Goal: Complete application form

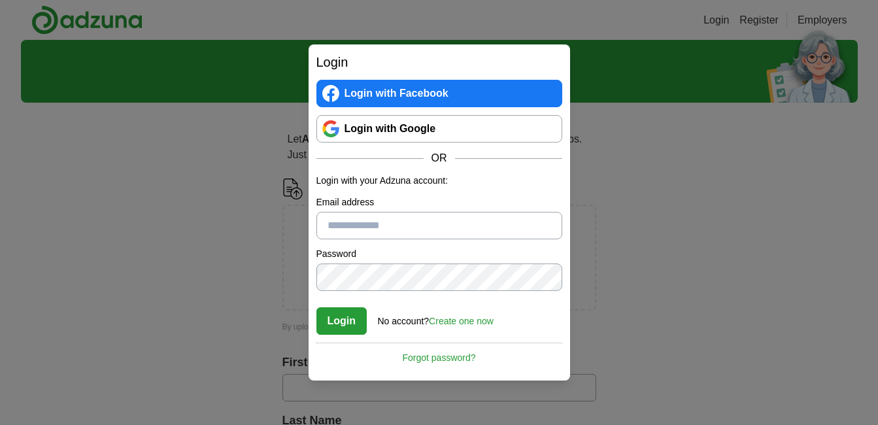
click at [336, 228] on input "Email address" at bounding box center [439, 225] width 246 height 27
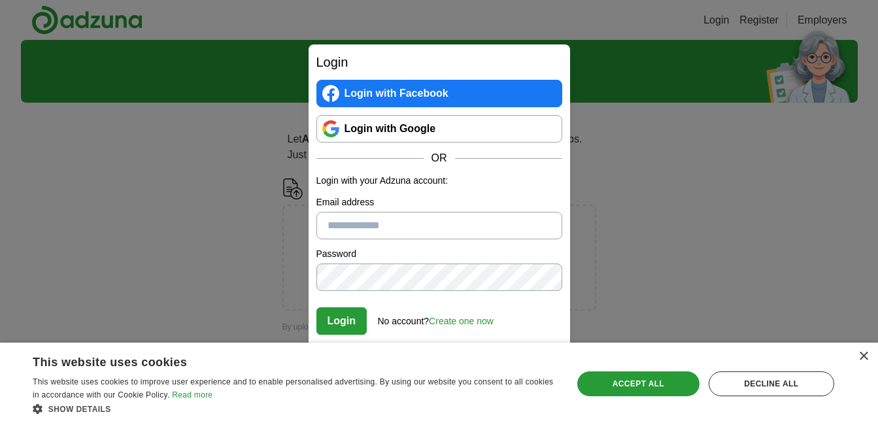
type input "**********"
click at [339, 321] on button "Login" at bounding box center [341, 320] width 51 height 27
click at [368, 128] on link "Login with Google" at bounding box center [439, 128] width 246 height 27
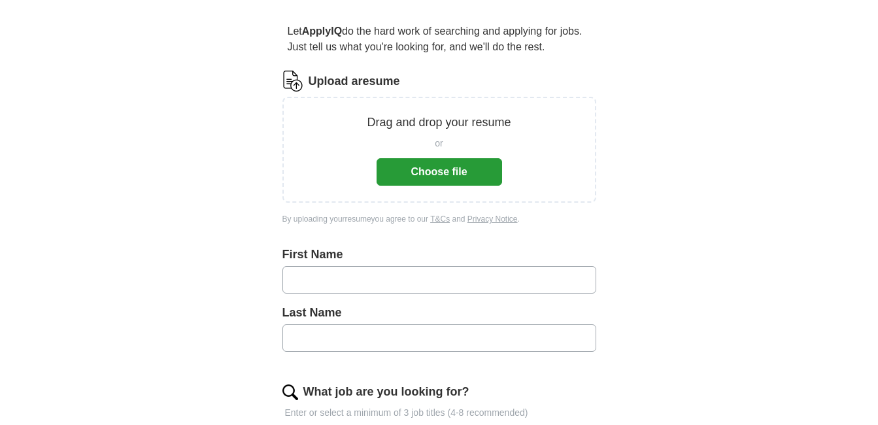
scroll to position [131, 0]
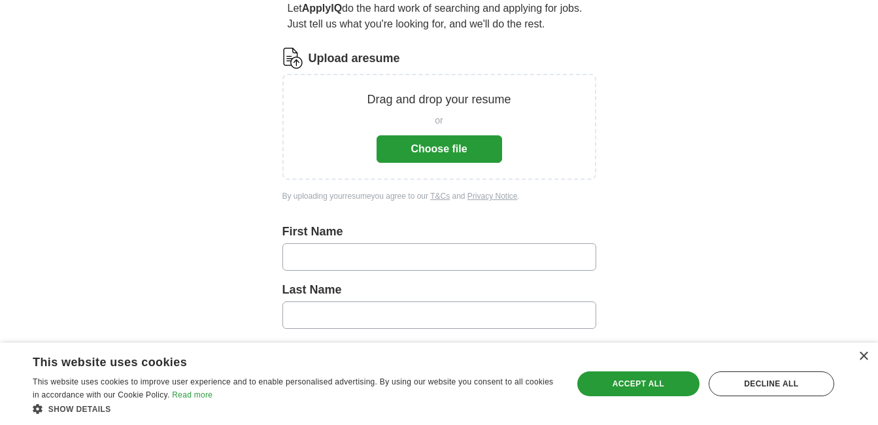
click at [428, 148] on button "Choose file" at bounding box center [440, 148] width 126 height 27
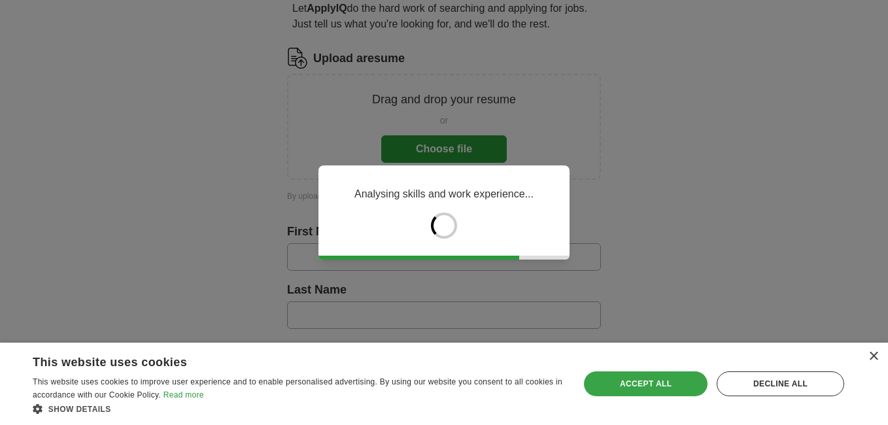
click at [666, 386] on div "Accept all" at bounding box center [646, 383] width 124 height 25
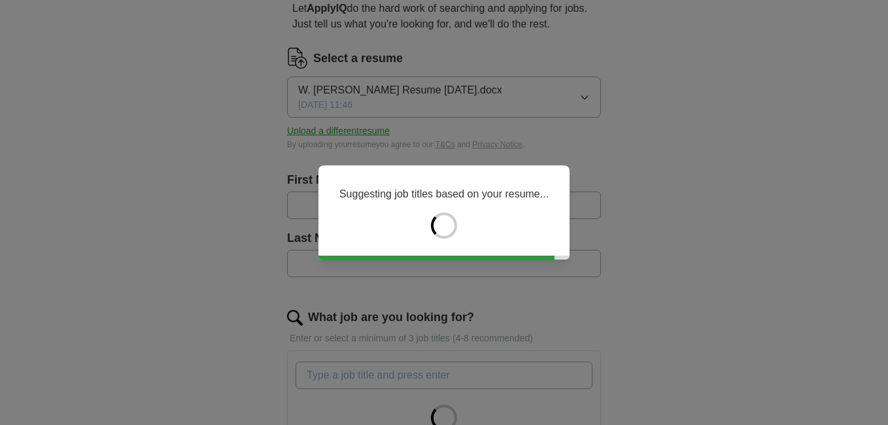
type input "**"
type input "*******"
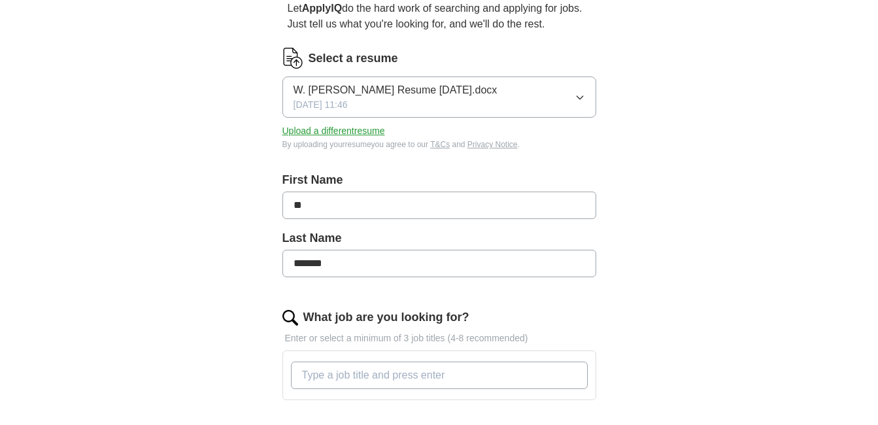
click at [313, 207] on input "**" at bounding box center [439, 205] width 314 height 27
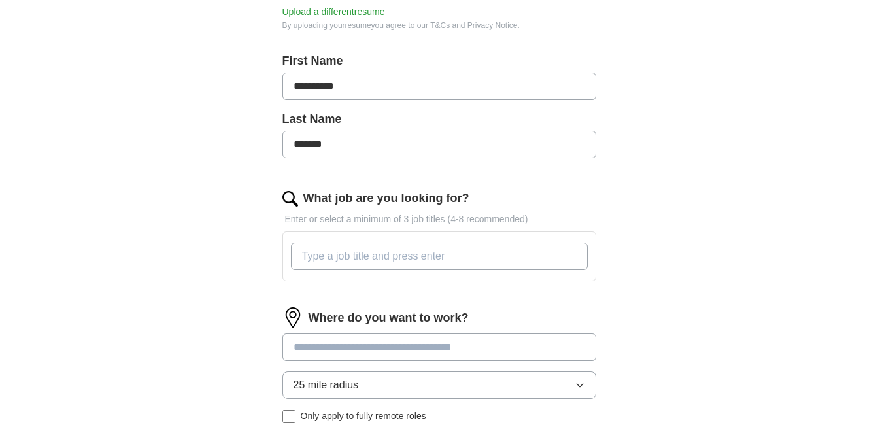
scroll to position [262, 0]
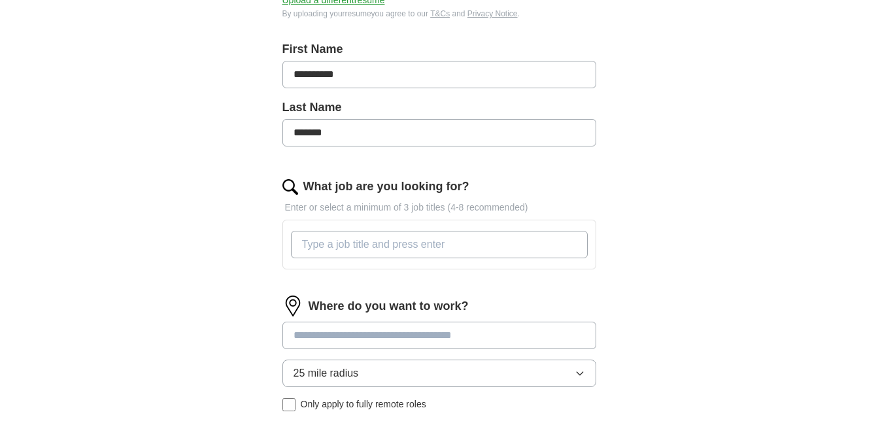
type input "**********"
click at [326, 243] on input "What job are you looking for?" at bounding box center [439, 244] width 297 height 27
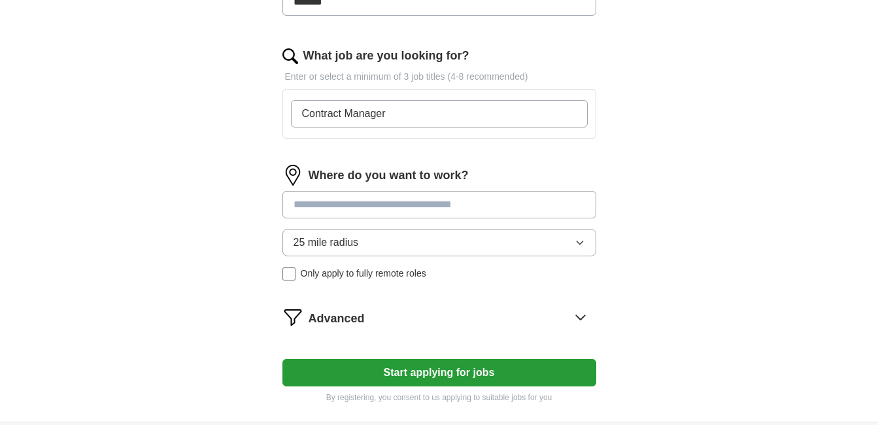
scroll to position [458, 0]
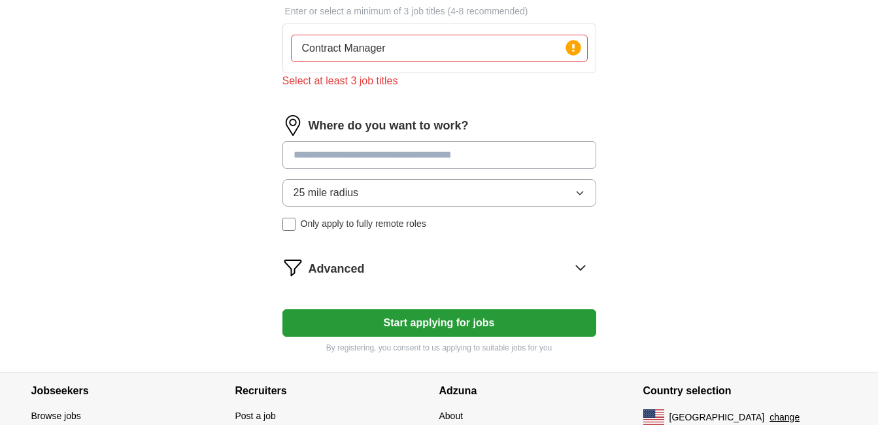
click at [294, 139] on div "Where do you want to work? 25 mile radius Only apply to fully remote roles" at bounding box center [439, 178] width 314 height 126
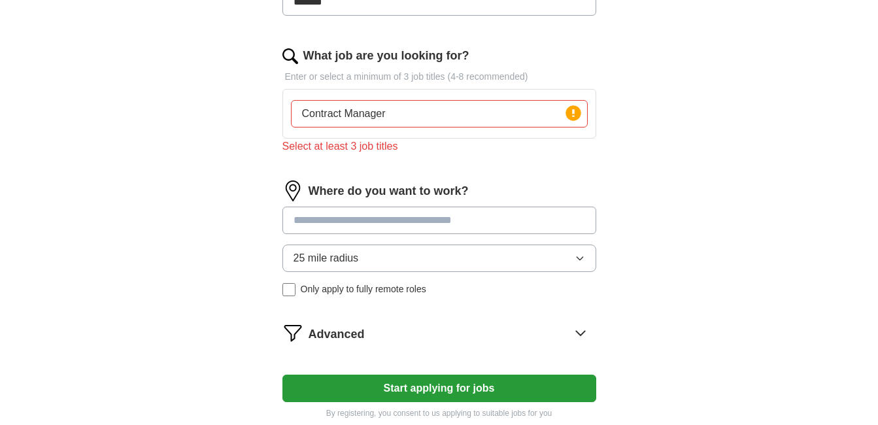
click at [396, 116] on input "Contract Manager" at bounding box center [439, 113] width 297 height 27
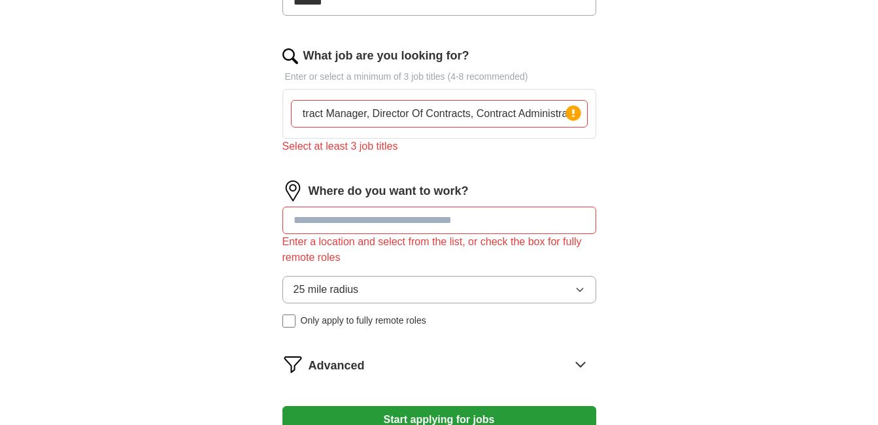
scroll to position [0, 18]
click at [542, 116] on input "Contract Manager, Director Of Contracts, Contract Administrato" at bounding box center [439, 113] width 297 height 27
type input "Contract Manager, Director Of Contracts, Contract Administratotor"
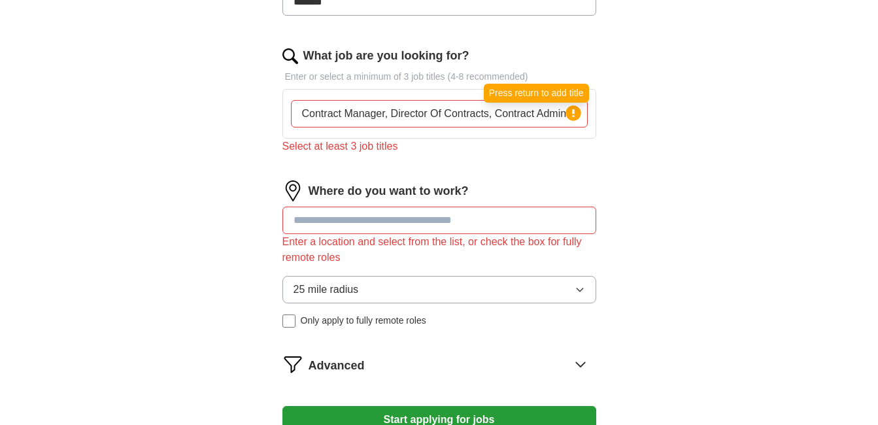
click at [573, 116] on icon at bounding box center [573, 113] width 3 height 8
click at [528, 118] on input "Contract Manager, Director Of Contracts, Contract Administratotor" at bounding box center [439, 113] width 297 height 27
click at [574, 109] on circle at bounding box center [573, 112] width 15 height 15
click at [583, 114] on input "Contract Manager, Director Of Contracts, Contract Administratotor" at bounding box center [439, 113] width 297 height 27
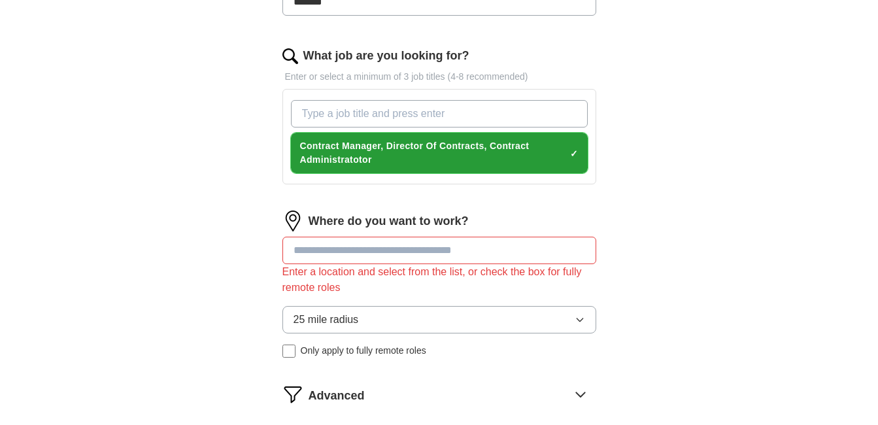
click at [377, 158] on span "Contract Manager, Director Of Contracts, Contract Administratotor" at bounding box center [432, 152] width 265 height 27
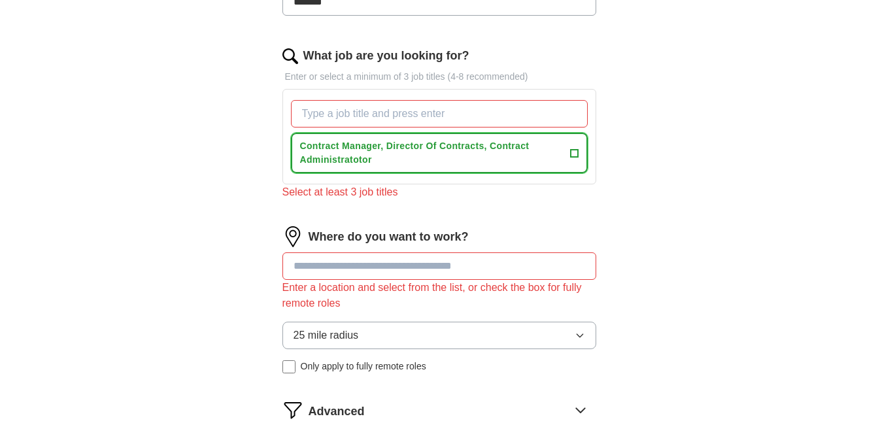
drag, startPoint x: 350, startPoint y: 160, endPoint x: 324, endPoint y: 156, distance: 26.4
click at [324, 156] on span "Contract Manager, Director Of Contracts, Contract Administratotor" at bounding box center [432, 152] width 265 height 27
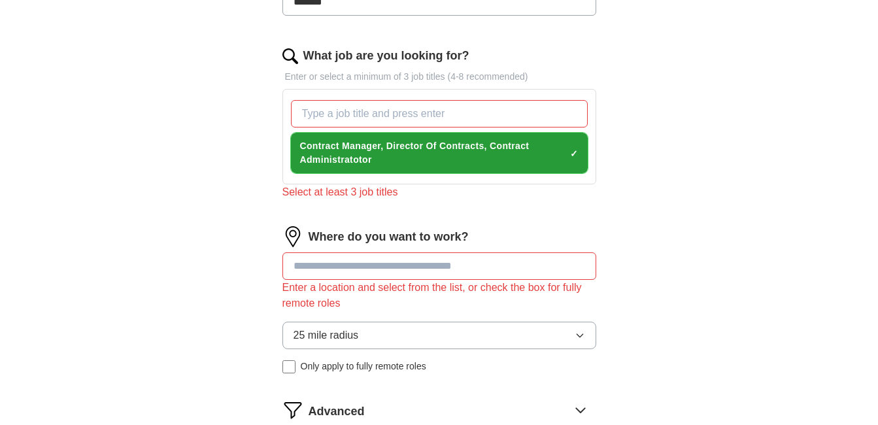
click at [0, 0] on span "×" at bounding box center [0, 0] width 0 height 0
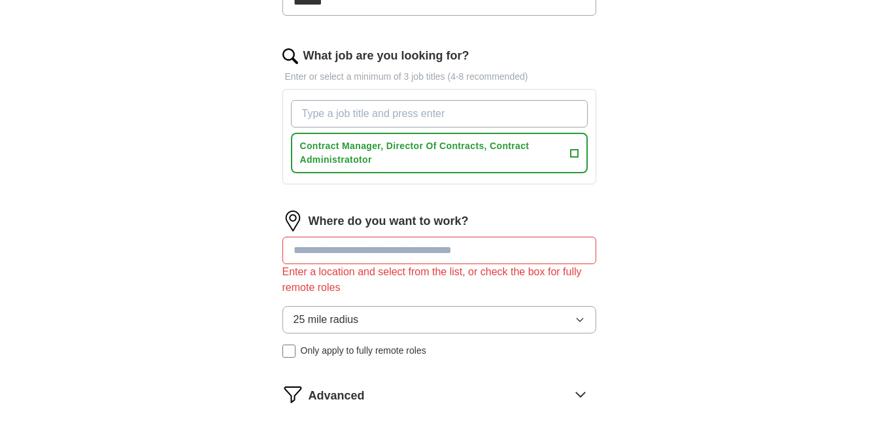
click at [330, 116] on input "What job are you looking for?" at bounding box center [439, 113] width 297 height 27
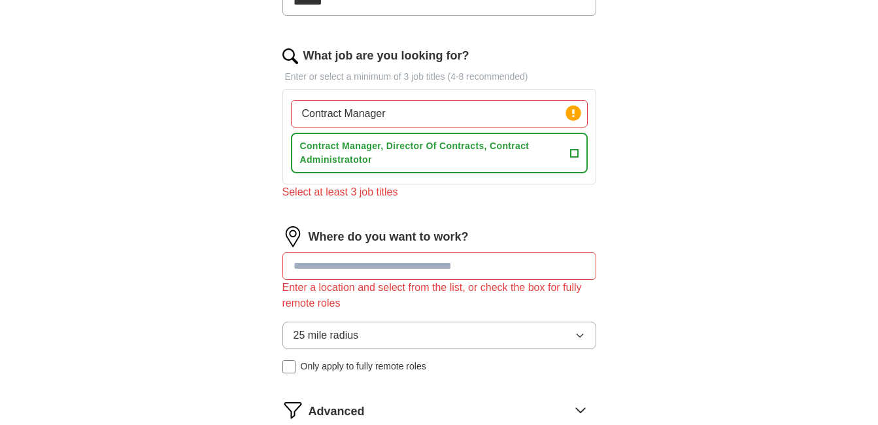
click at [264, 172] on div "**********" at bounding box center [439, 118] width 418 height 794
click at [396, 109] on input "Contract Manager" at bounding box center [439, 113] width 297 height 27
type input "Contract Manager, Director Of Contracts, Contract Administrator"
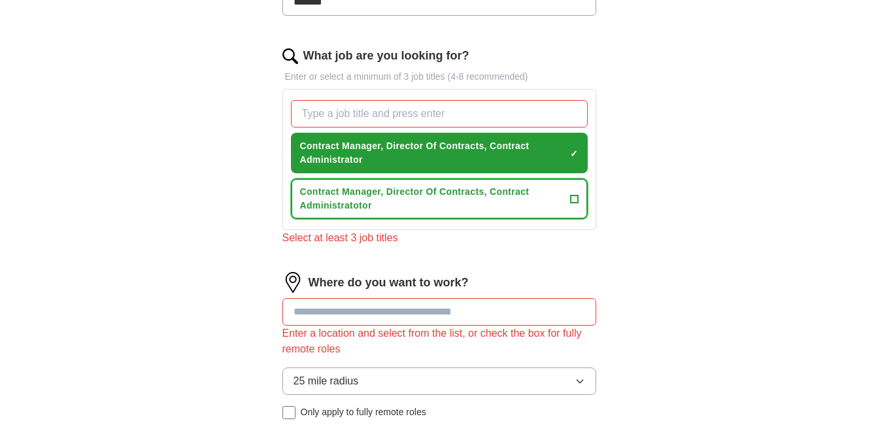
click at [571, 195] on span "+" at bounding box center [574, 199] width 8 height 10
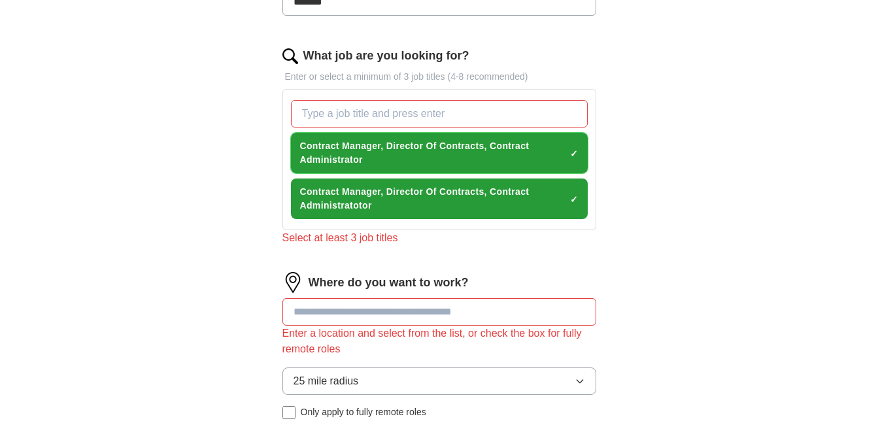
click at [0, 0] on span "×" at bounding box center [0, 0] width 0 height 0
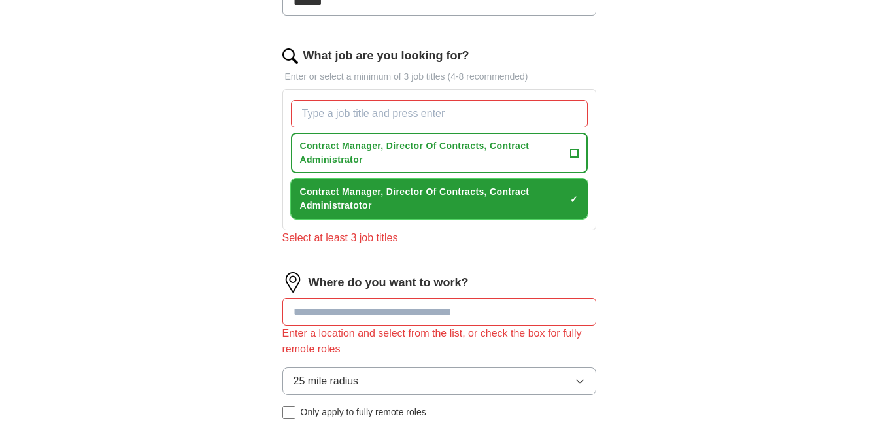
click at [0, 0] on span "×" at bounding box center [0, 0] width 0 height 0
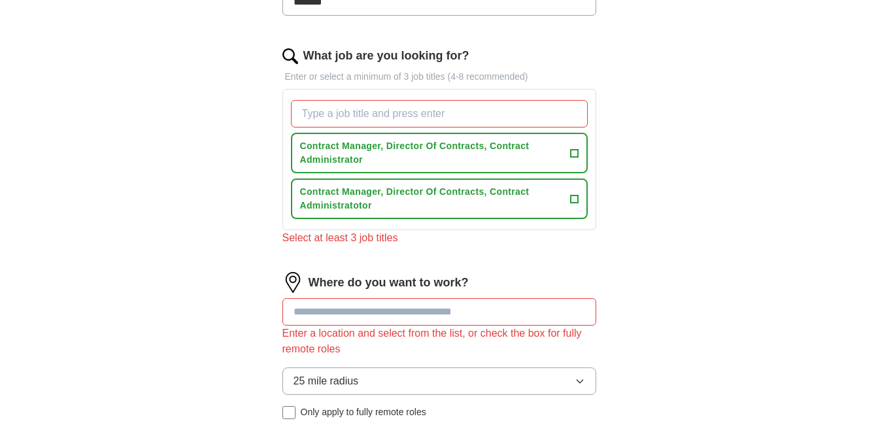
click at [625, 145] on div "**********" at bounding box center [439, 141] width 418 height 840
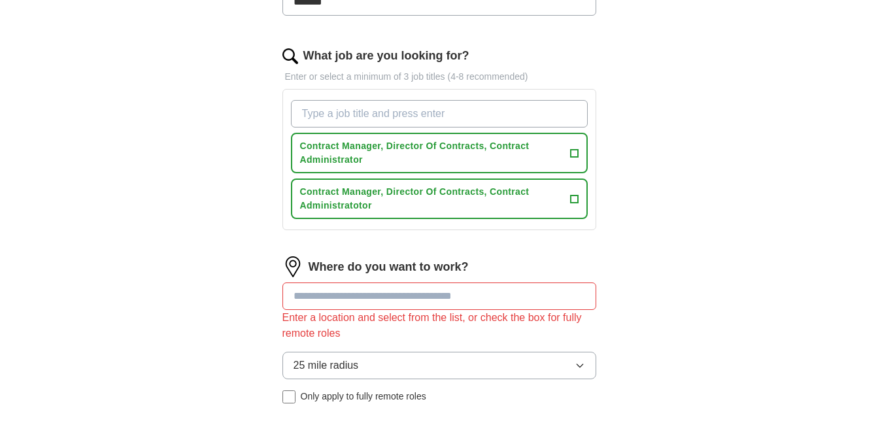
click at [303, 113] on input "What job are you looking for?" at bounding box center [439, 113] width 297 height 27
type input "Contract Manager"
click at [398, 201] on span "Contract Manager, Director Of Contracts, Contract Administratotor" at bounding box center [432, 198] width 265 height 27
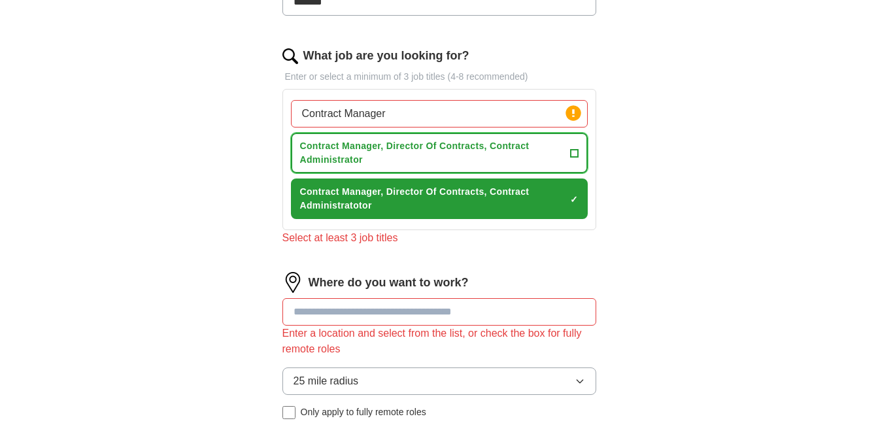
click at [441, 146] on span "Contract Manager, Director Of Contracts, Contract Administrator" at bounding box center [432, 152] width 265 height 27
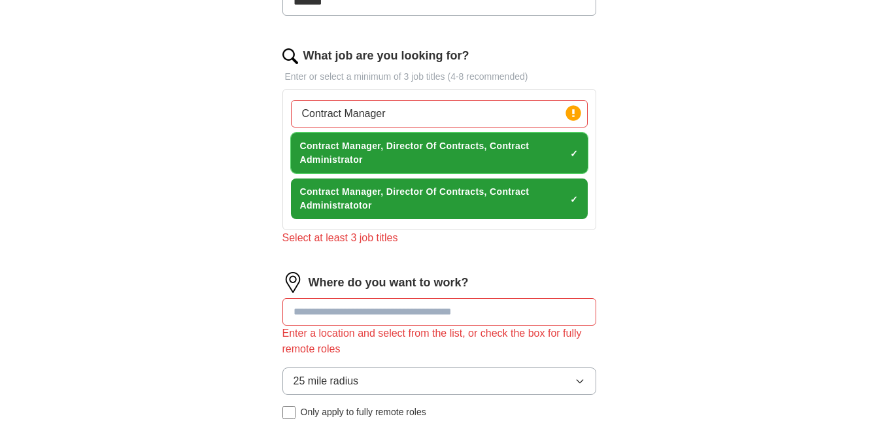
drag, startPoint x: 573, startPoint y: 151, endPoint x: 464, endPoint y: 161, distance: 109.6
click at [464, 161] on span "Contract Manager, Director Of Contracts, Contract Administrator" at bounding box center [432, 152] width 265 height 27
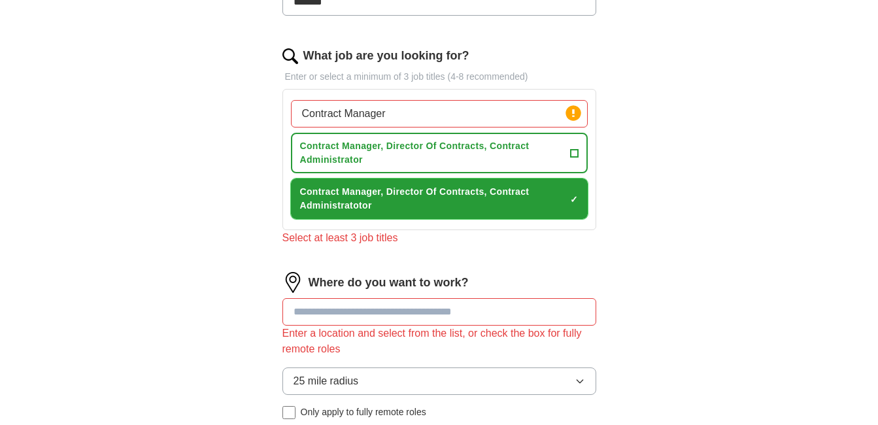
click at [384, 197] on span "Contract Manager, Director Of Contracts, Contract Administratotor" at bounding box center [432, 198] width 265 height 27
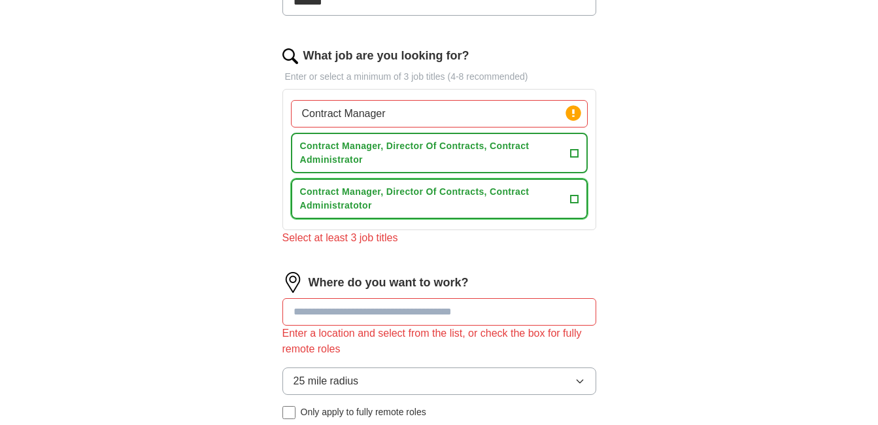
click at [573, 194] on span "+" at bounding box center [574, 199] width 8 height 10
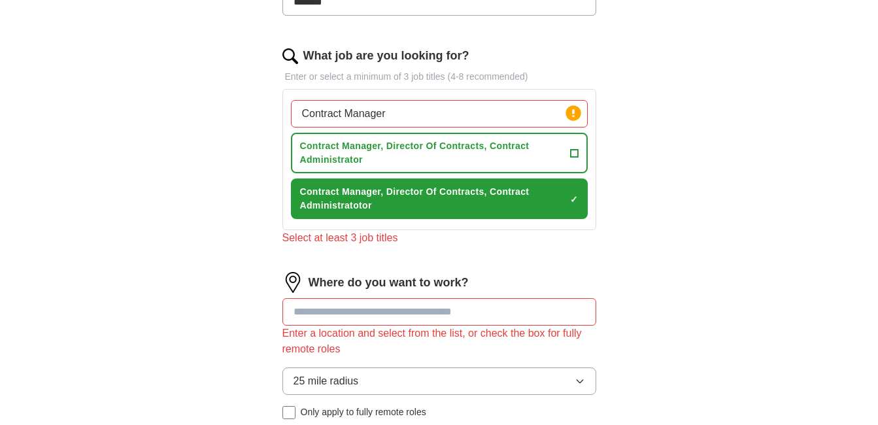
drag, startPoint x: 573, startPoint y: 192, endPoint x: 674, endPoint y: 123, distance: 122.2
click at [674, 123] on div "**********" at bounding box center [439, 104] width 837 height 913
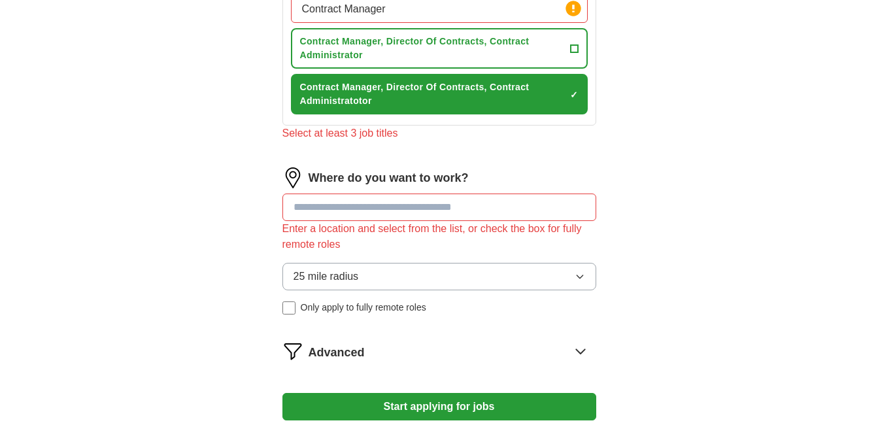
scroll to position [523, 0]
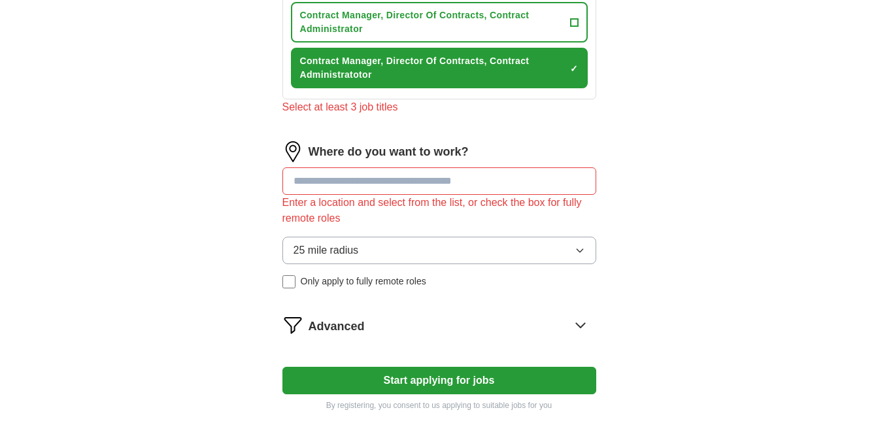
click at [324, 175] on input at bounding box center [439, 180] width 314 height 27
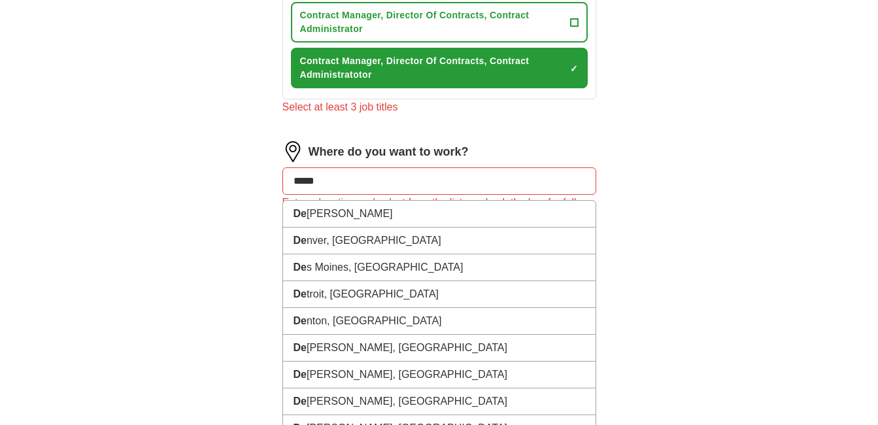
type input "******"
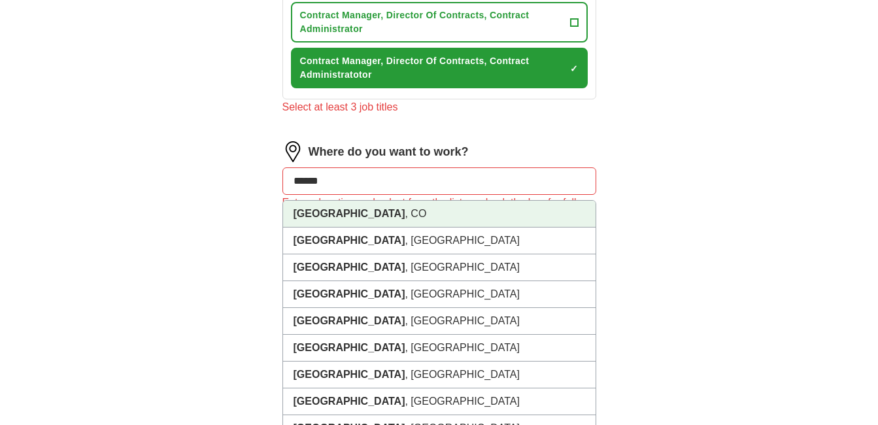
click at [313, 216] on strong "[GEOGRAPHIC_DATA]" at bounding box center [350, 213] width 112 height 11
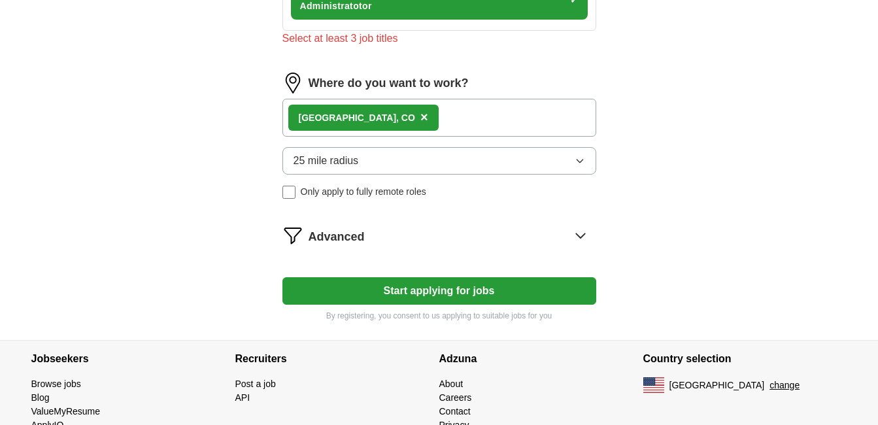
scroll to position [639, 0]
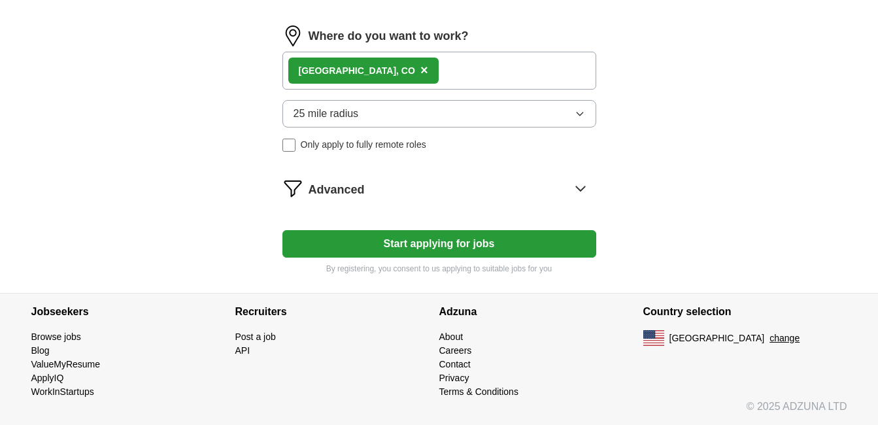
click at [415, 247] on button "Start applying for jobs" at bounding box center [439, 243] width 314 height 27
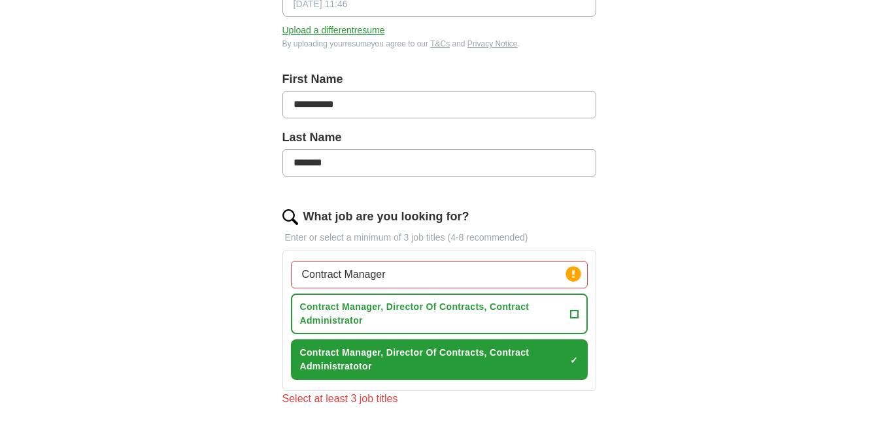
scroll to position [262, 0]
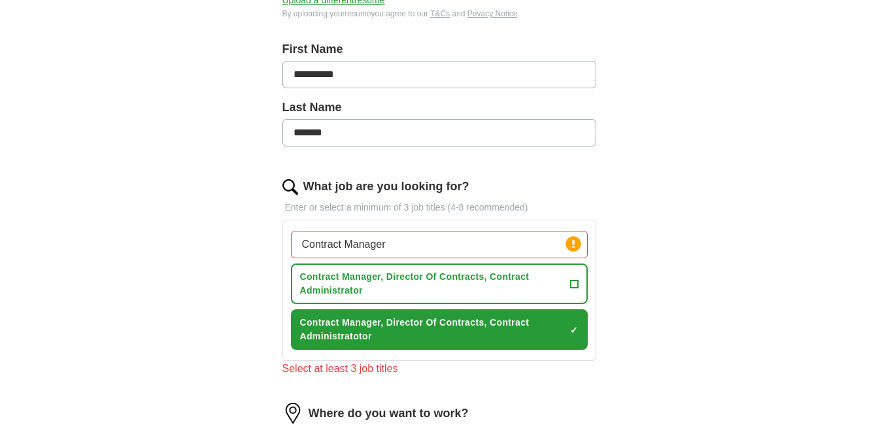
click at [415, 247] on input "Contract Manager" at bounding box center [439, 244] width 297 height 27
type input "Contract Manager, Director Of Contracts, Contract Administrator"
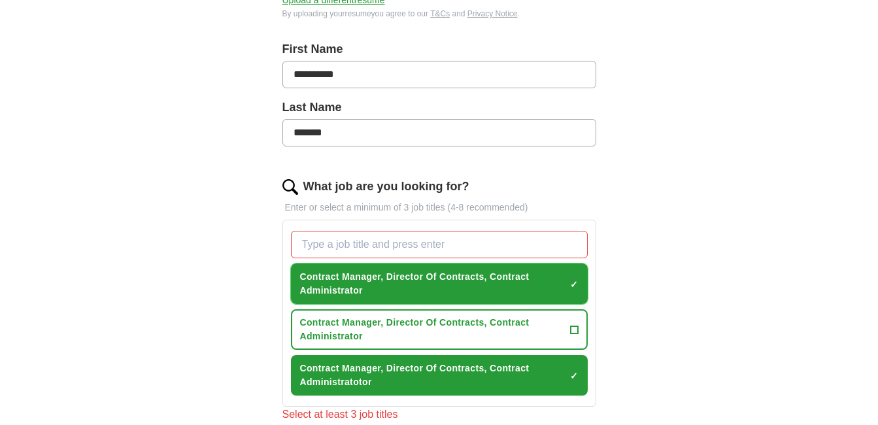
click at [449, 273] on span "Contract Manager, Director Of Contracts, Contract Administrator" at bounding box center [432, 283] width 265 height 27
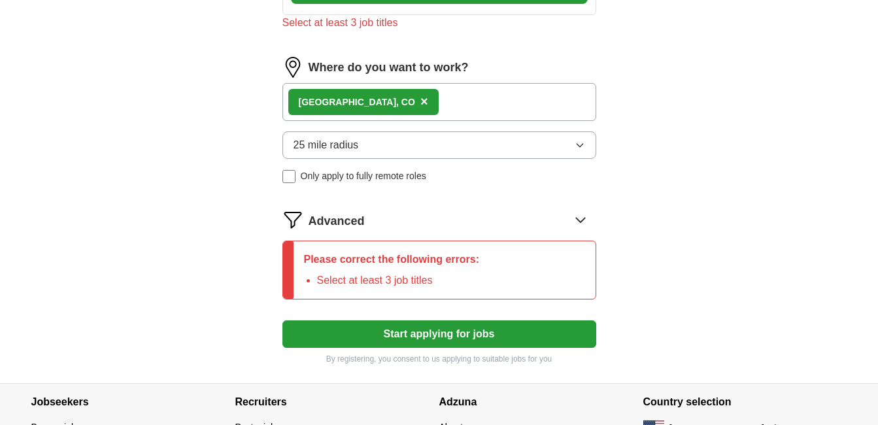
scroll to position [654, 0]
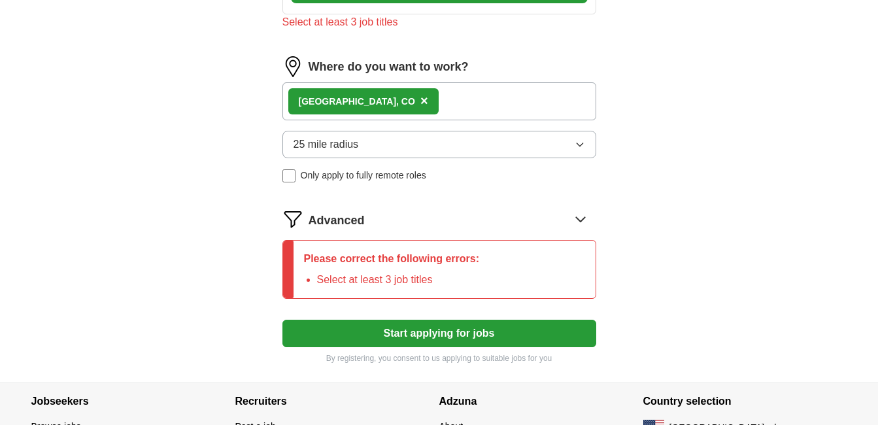
click at [422, 275] on li "Select at least 3 job titles" at bounding box center [398, 280] width 163 height 16
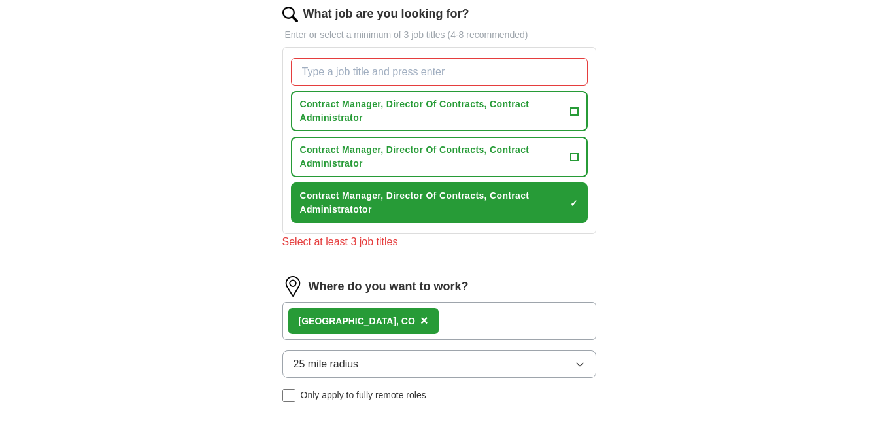
scroll to position [262, 0]
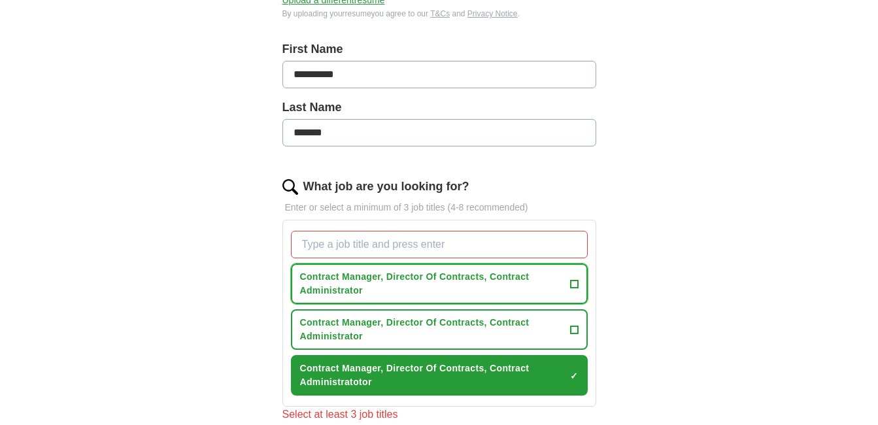
click at [571, 281] on span "+" at bounding box center [574, 284] width 8 height 10
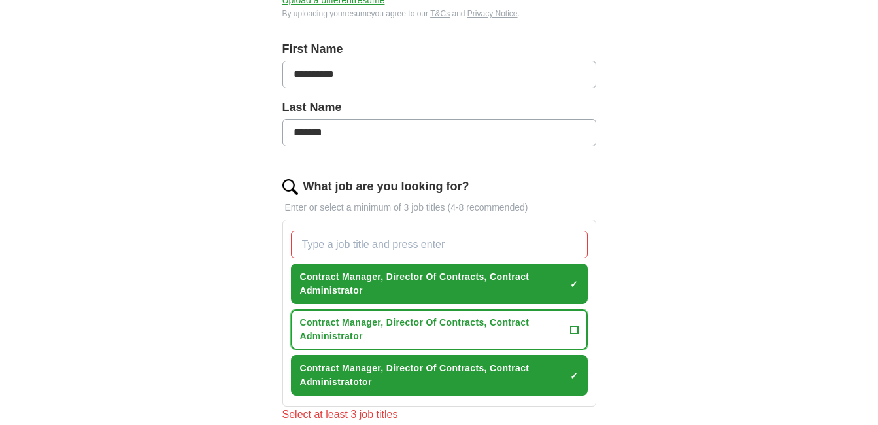
click at [494, 322] on span "Contract Manager, Director Of Contracts, Contract Administrator" at bounding box center [432, 329] width 265 height 27
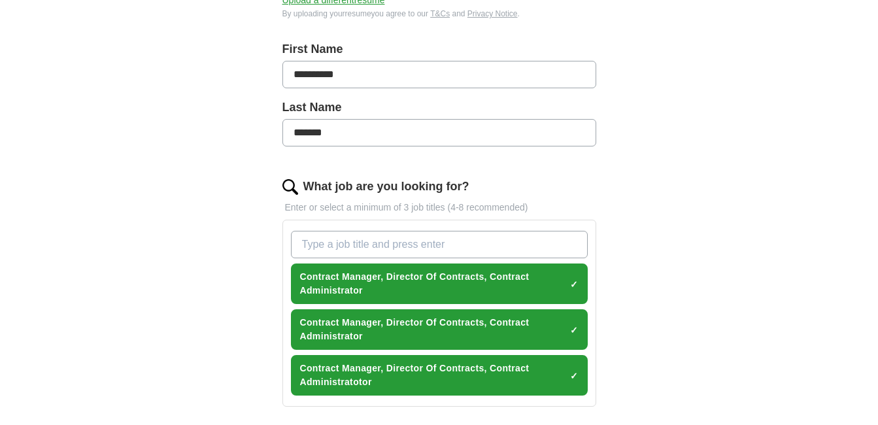
click at [484, 247] on input "What job are you looking for?" at bounding box center [439, 244] width 297 height 27
drag, startPoint x: 362, startPoint y: 296, endPoint x: 303, endPoint y: 283, distance: 60.1
click at [303, 283] on span "Contract Manager, Director Of Contracts, Contract Administrator" at bounding box center [432, 283] width 265 height 27
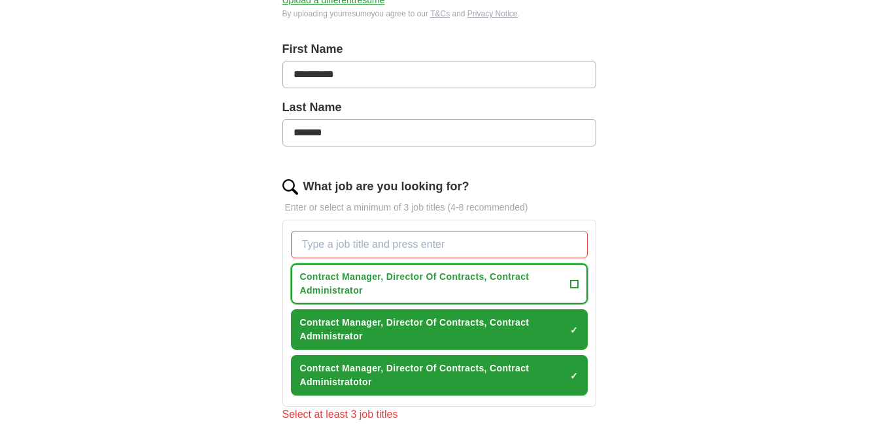
drag, startPoint x: 311, startPoint y: 279, endPoint x: 326, endPoint y: 295, distance: 21.8
click at [326, 295] on span "Contract Manager, Director Of Contracts, Contract Administrator" at bounding box center [432, 283] width 265 height 27
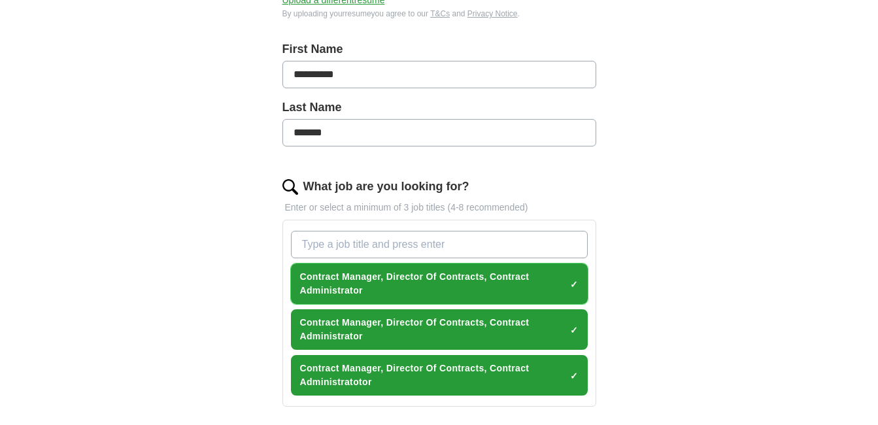
click at [328, 283] on span "Contract Manager, Director Of Contracts, Contract Administrator" at bounding box center [432, 283] width 265 height 27
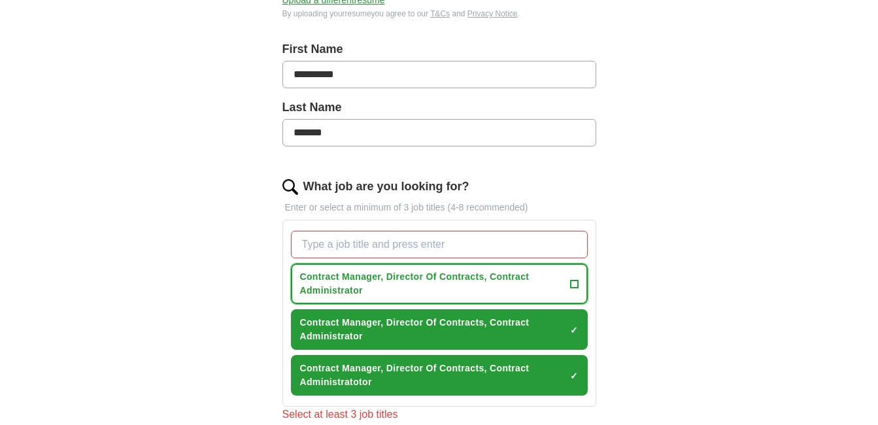
click at [328, 283] on span "Contract Manager, Director Of Contracts, Contract Administrator" at bounding box center [432, 283] width 265 height 27
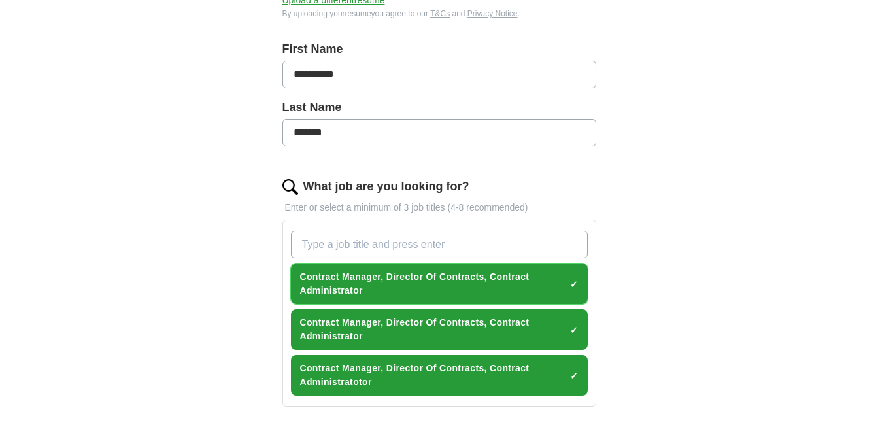
click at [328, 283] on span "Contract Manager, Director Of Contracts, Contract Administrator" at bounding box center [432, 283] width 265 height 27
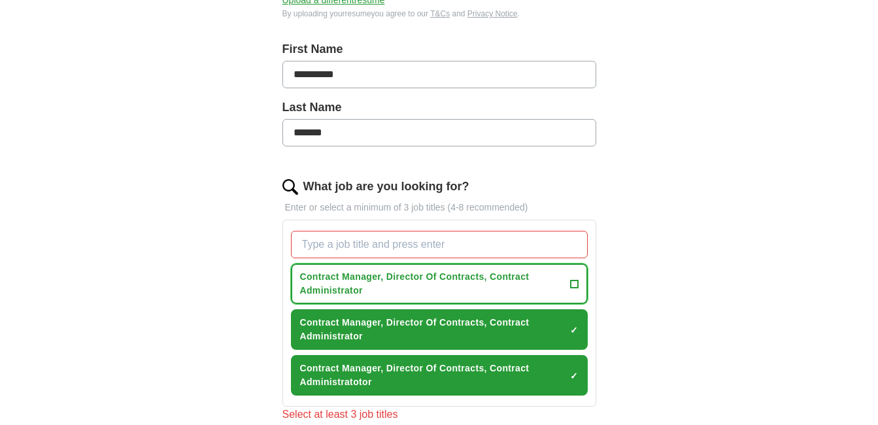
click at [576, 284] on span "+" at bounding box center [574, 284] width 8 height 10
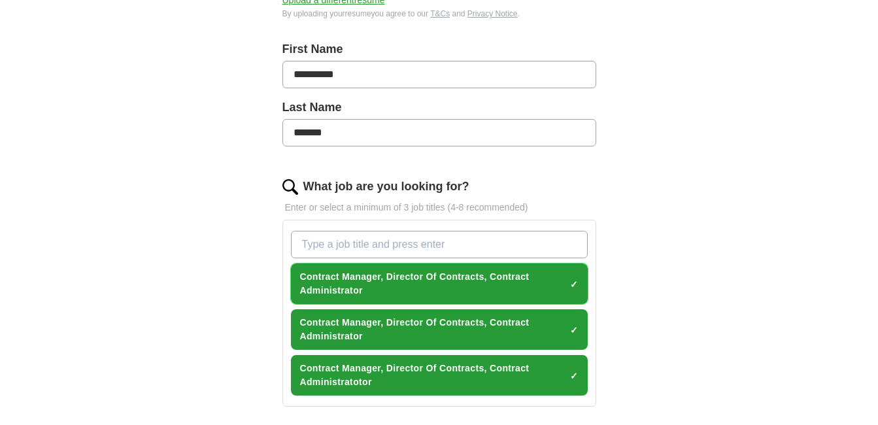
click at [0, 0] on span "×" at bounding box center [0, 0] width 0 height 0
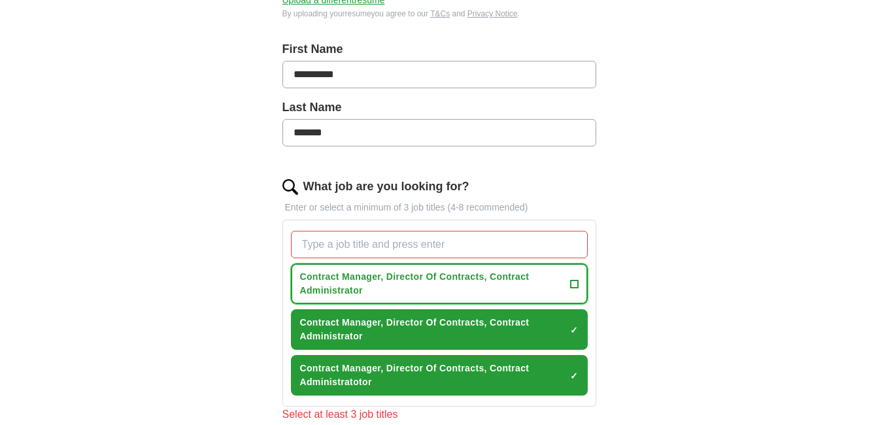
click at [576, 284] on span "+" at bounding box center [574, 284] width 8 height 10
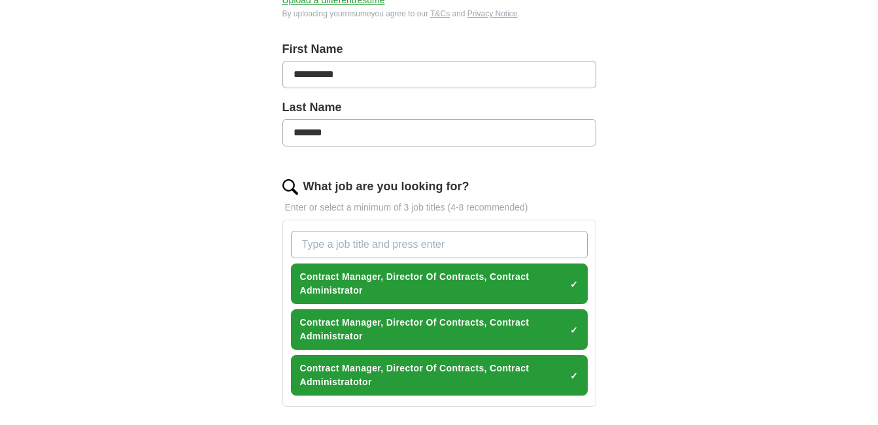
click at [533, 243] on input "What job are you looking for?" at bounding box center [439, 244] width 297 height 27
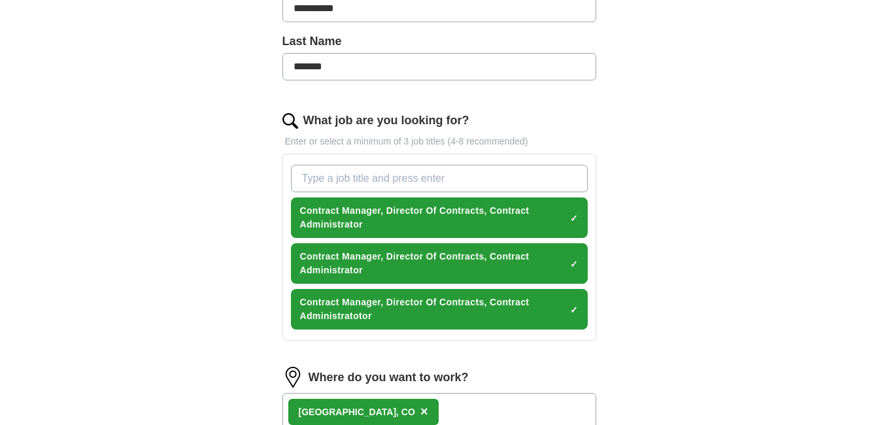
scroll to position [327, 0]
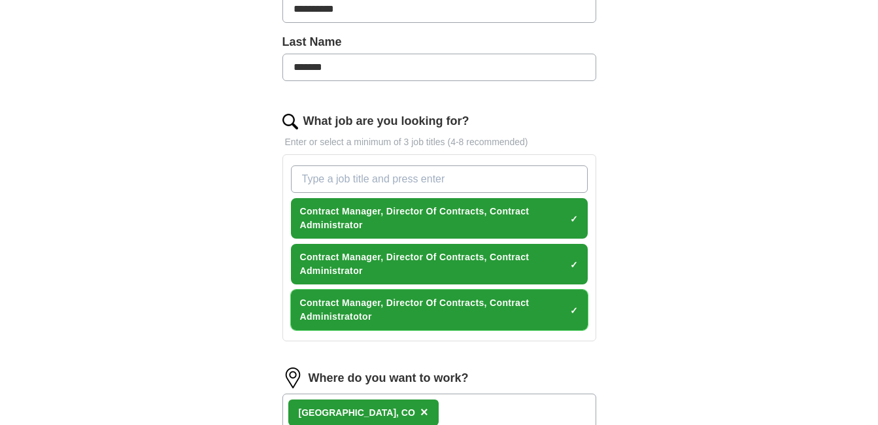
click at [458, 318] on span "Contract Manager, Director Of Contracts, Contract Administratotor" at bounding box center [432, 309] width 265 height 27
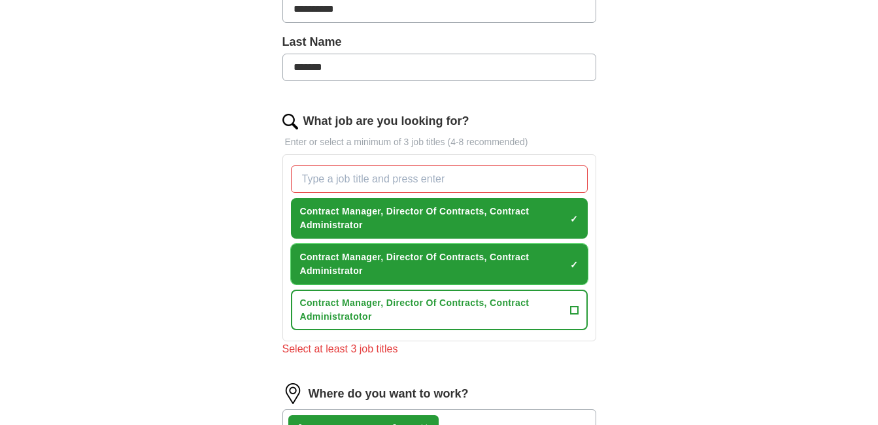
click at [464, 274] on span "Contract Manager, Director Of Contracts, Contract Administrator" at bounding box center [432, 263] width 265 height 27
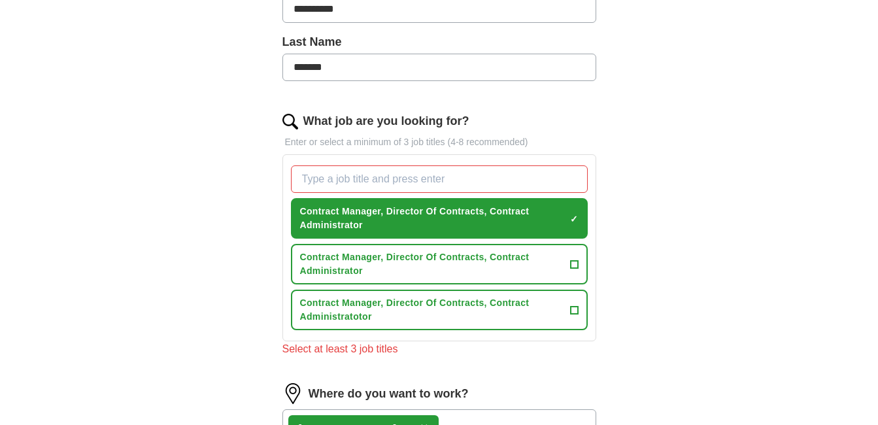
click at [486, 370] on form "**********" at bounding box center [439, 272] width 314 height 840
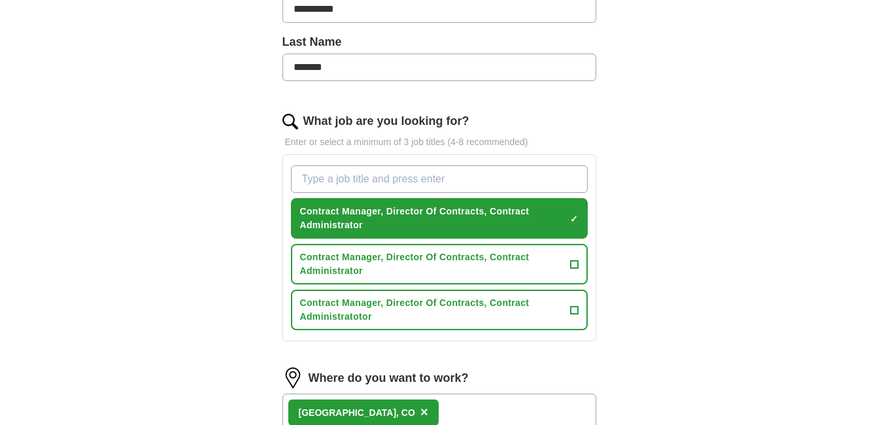
click at [452, 180] on input "What job are you looking for?" at bounding box center [439, 178] width 297 height 27
click at [493, 228] on span "Contract Manager, Director Of Contracts, Contract Administrator" at bounding box center [432, 218] width 265 height 27
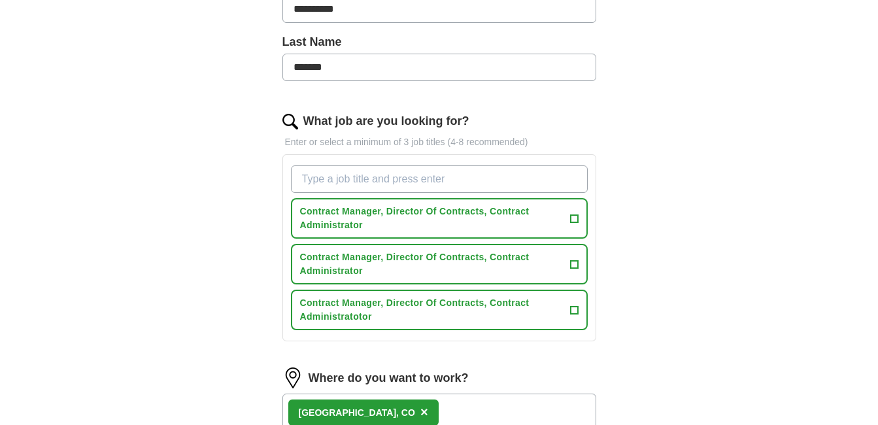
click at [510, 175] on input "What job are you looking for?" at bounding box center [439, 178] width 297 height 27
type input "Contract Manager"
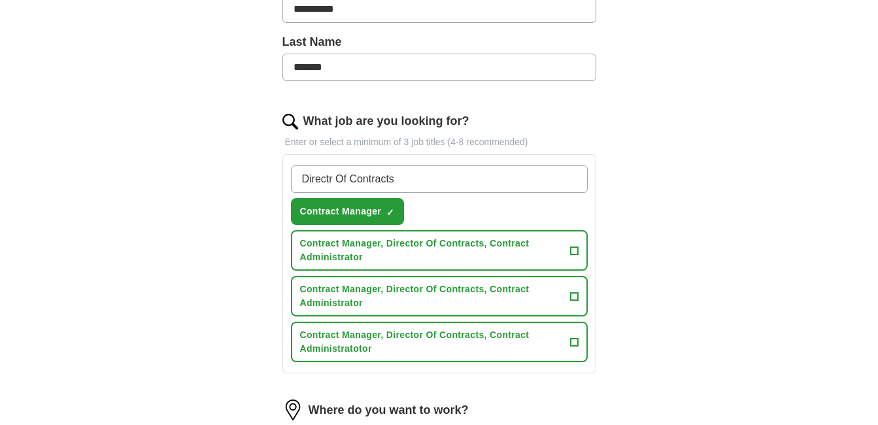
type input "Director Of Contracts"
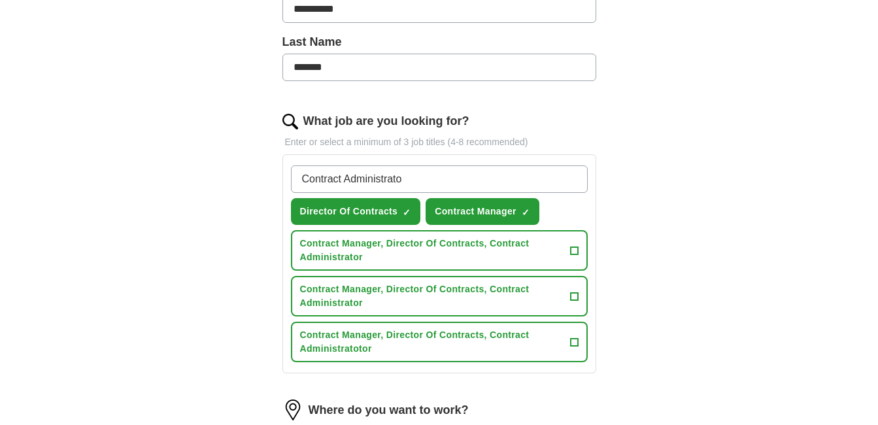
type input "Contract Administrator"
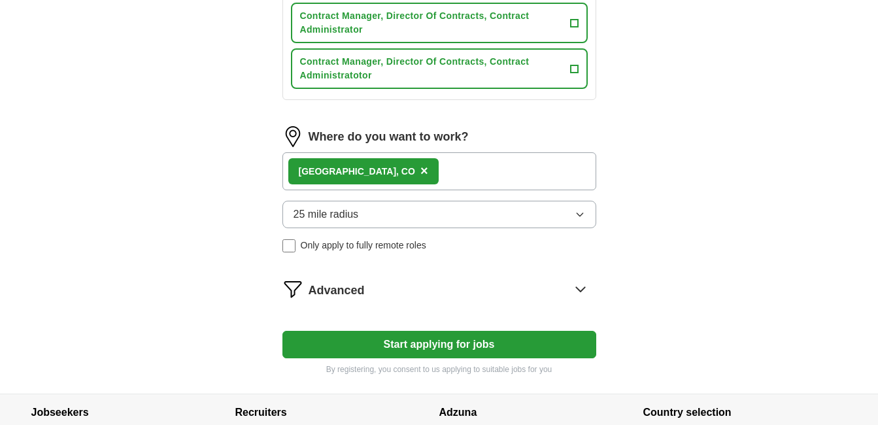
scroll to position [654, 0]
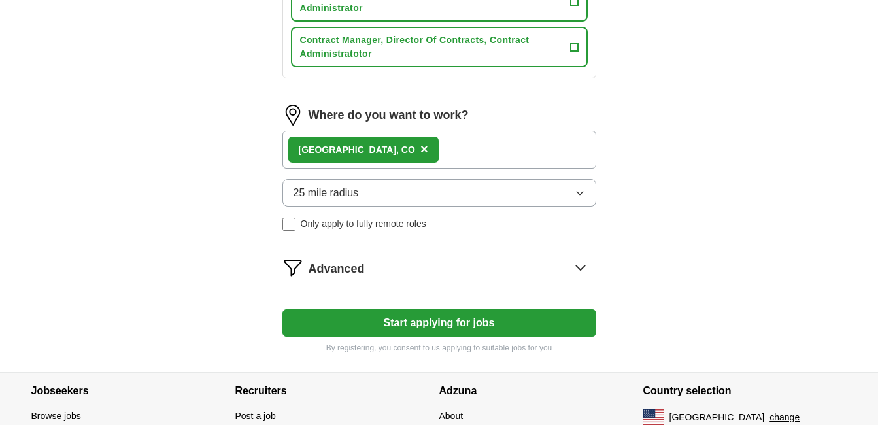
click at [449, 321] on button "Start applying for jobs" at bounding box center [439, 322] width 314 height 27
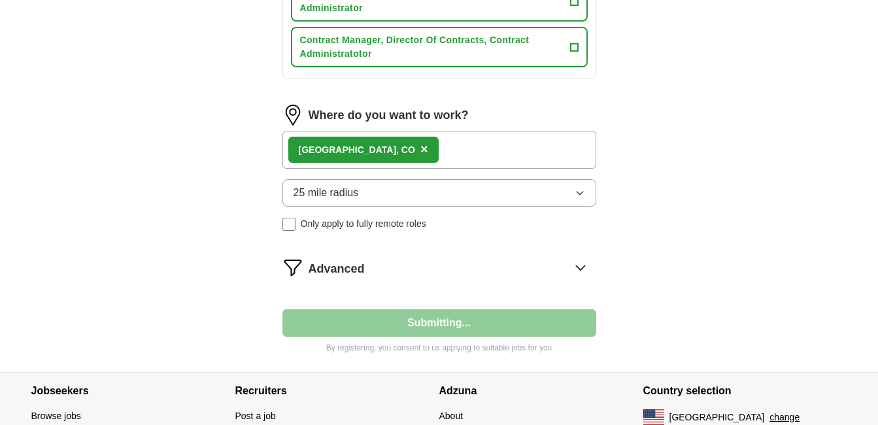
select select "**"
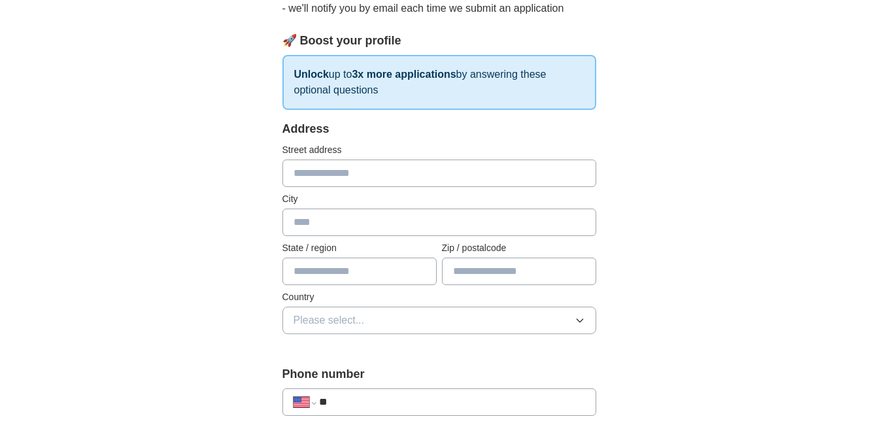
scroll to position [196, 0]
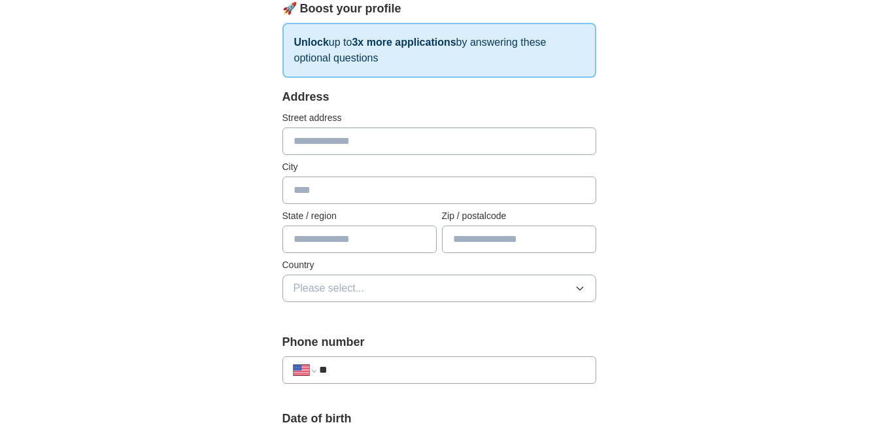
click at [312, 141] on input "text" at bounding box center [439, 141] width 314 height 27
type input "**********"
click at [307, 193] on input "text" at bounding box center [439, 190] width 314 height 27
type input "******"
click at [343, 241] on input "text" at bounding box center [359, 239] width 154 height 27
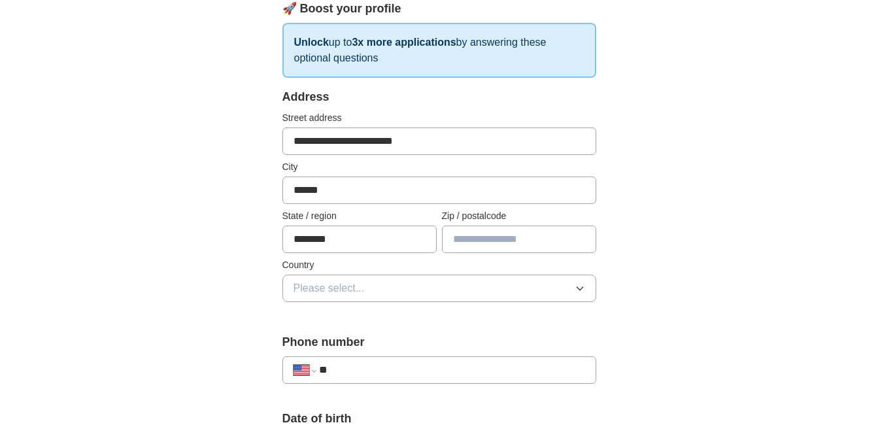
type input "********"
click at [476, 229] on input "text" at bounding box center [519, 239] width 154 height 27
type input "*****"
